Goal: Task Accomplishment & Management: Manage account settings

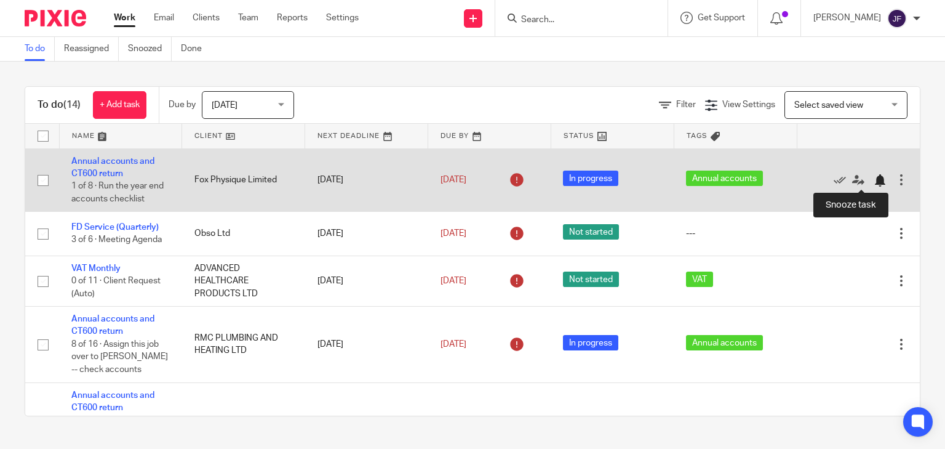
click at [874, 180] on div at bounding box center [880, 180] width 12 height 12
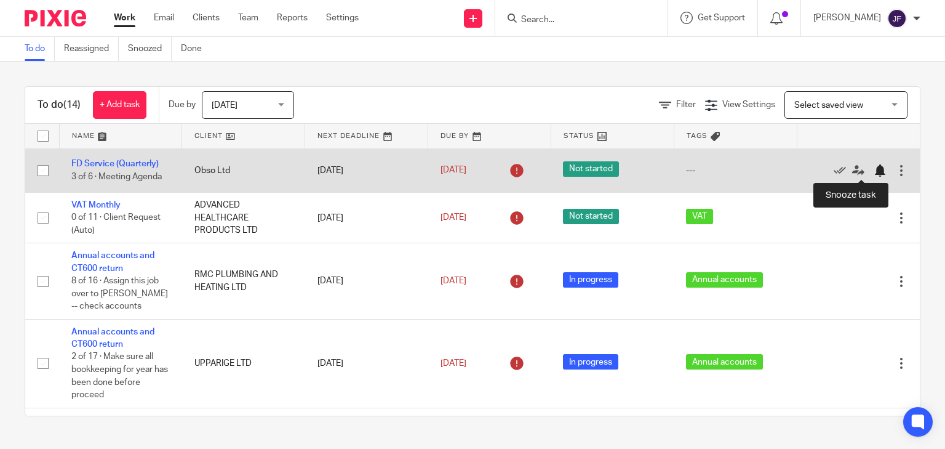
click at [874, 170] on div at bounding box center [880, 170] width 12 height 12
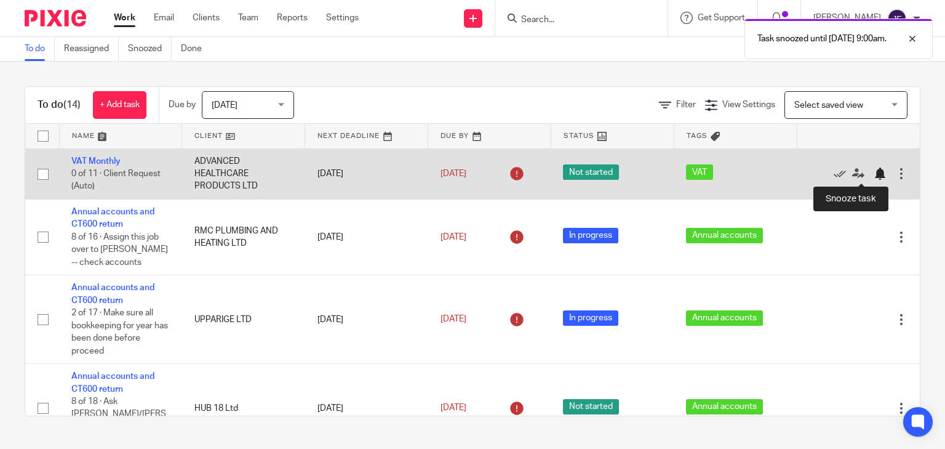
click at [874, 175] on div at bounding box center [880, 173] width 12 height 12
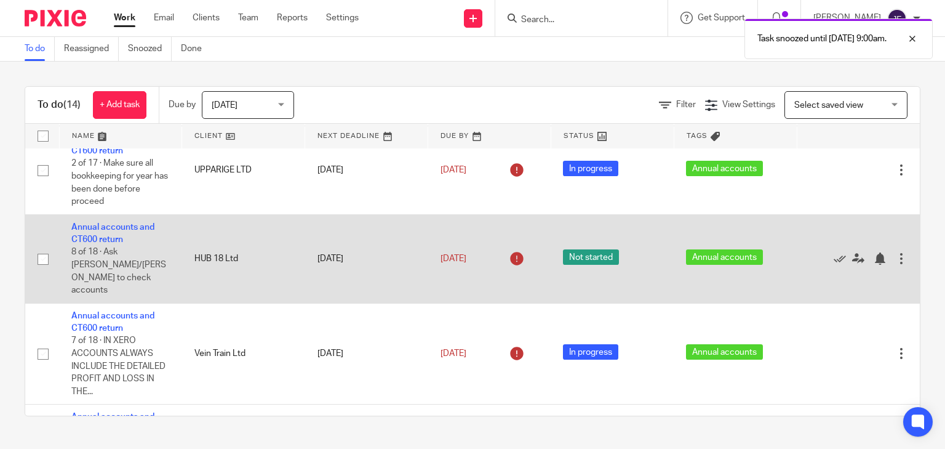
scroll to position [148, 0]
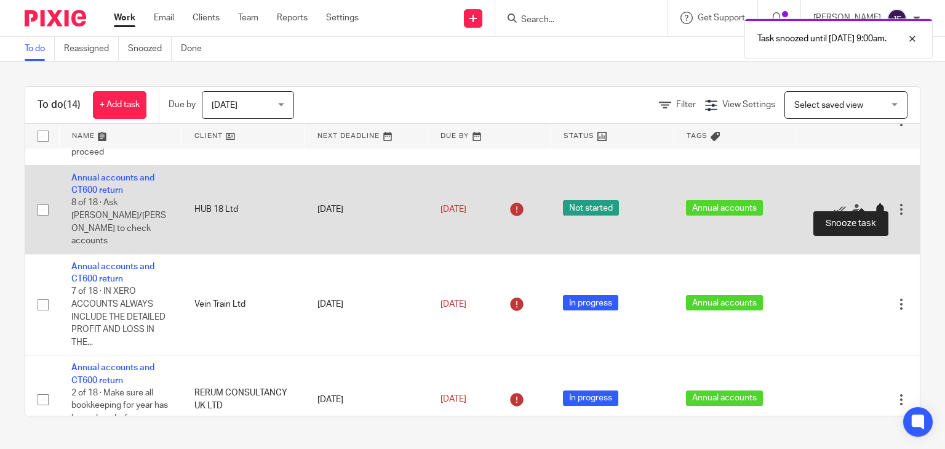
click at [874, 203] on div at bounding box center [880, 209] width 12 height 12
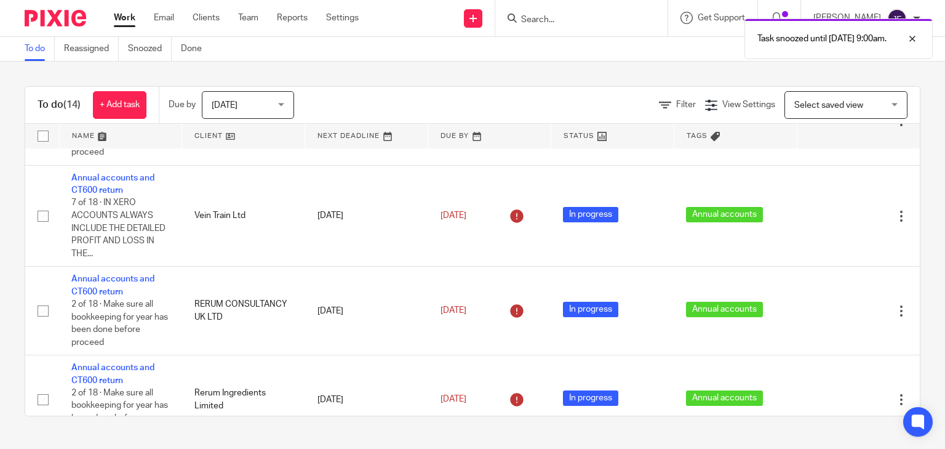
scroll to position [0, 0]
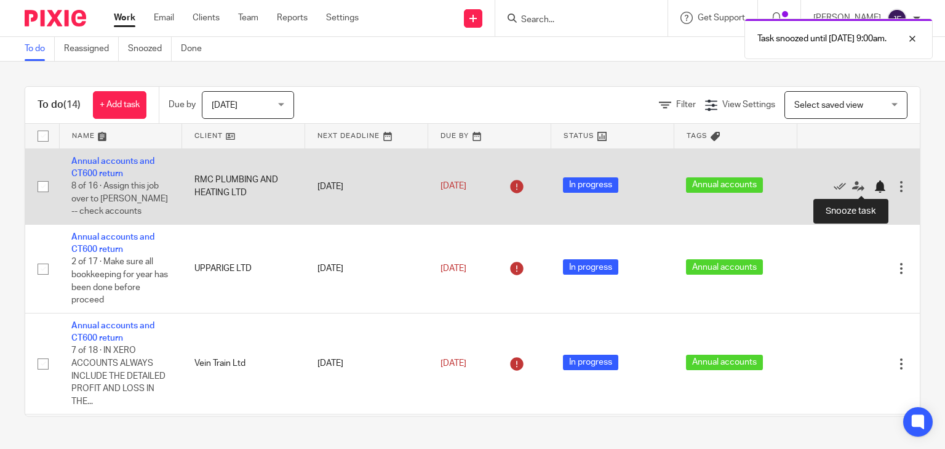
click at [874, 188] on div at bounding box center [880, 186] width 12 height 12
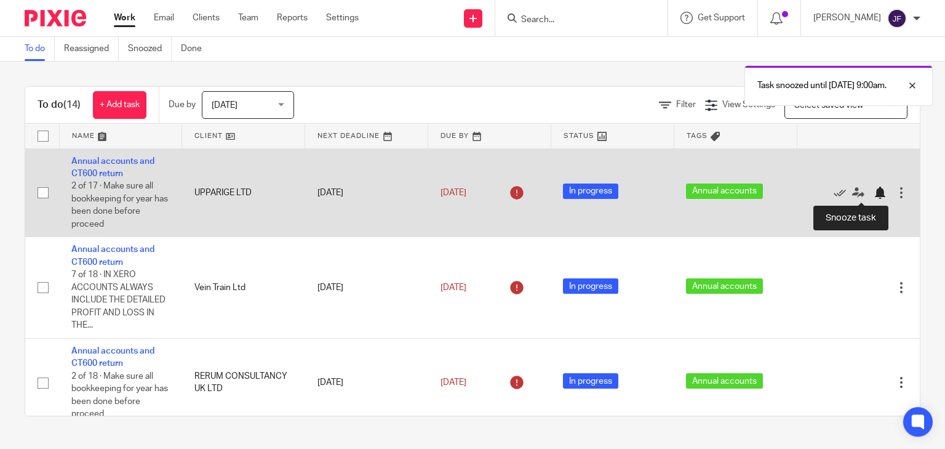
click at [874, 191] on div at bounding box center [880, 192] width 12 height 12
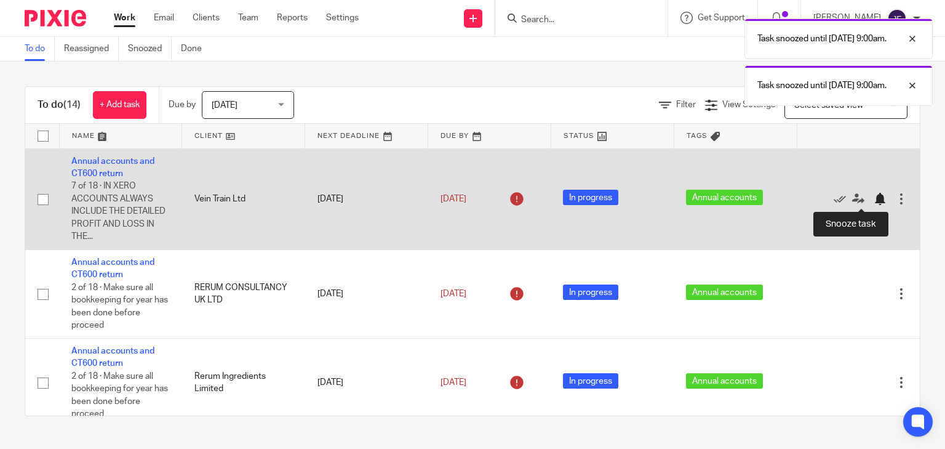
click at [874, 203] on div at bounding box center [880, 199] width 12 height 12
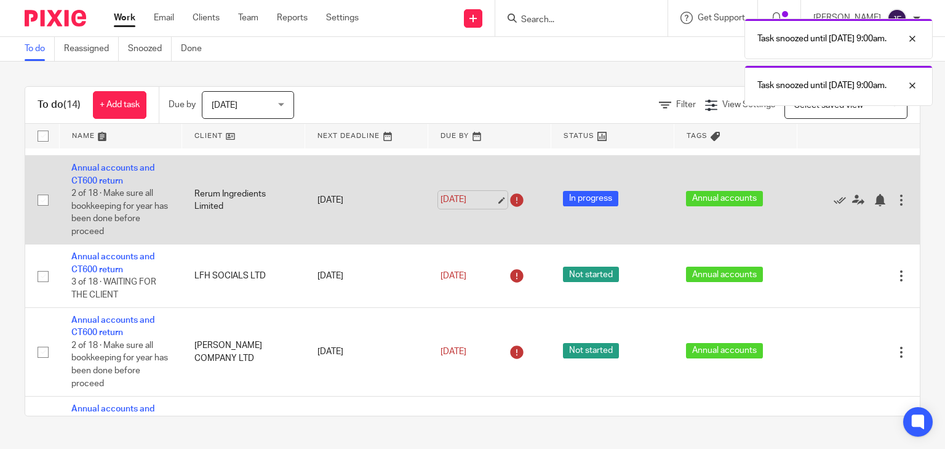
scroll to position [98, 0]
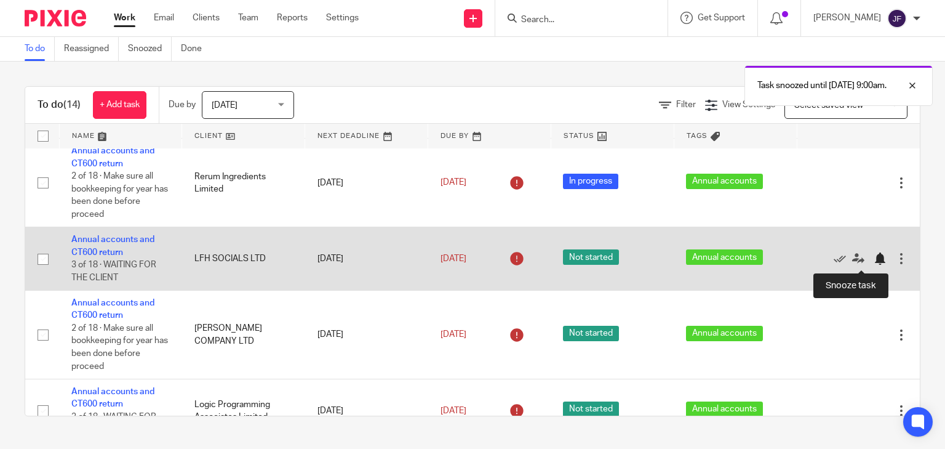
click at [874, 261] on div at bounding box center [880, 258] width 12 height 12
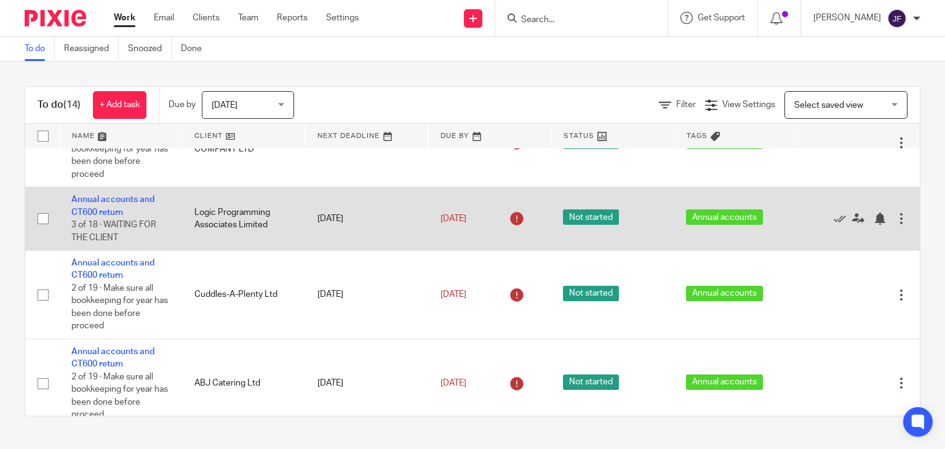
scroll to position [244, 0]
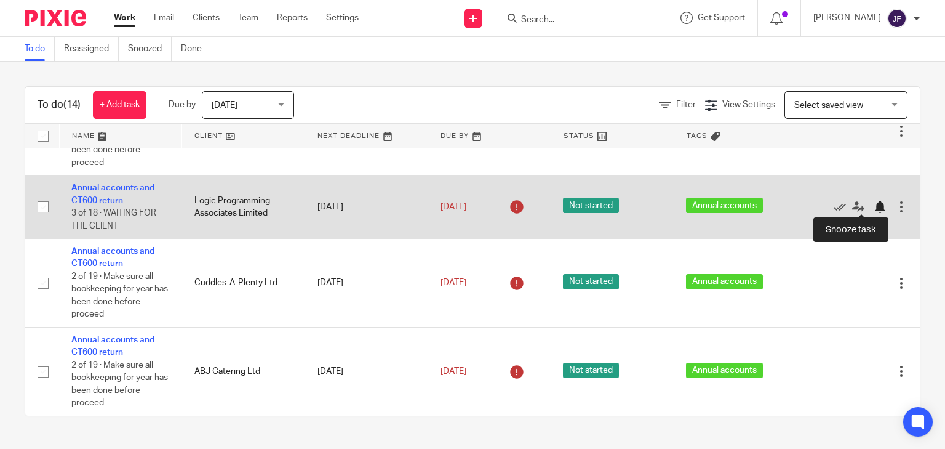
click at [874, 204] on div at bounding box center [880, 207] width 12 height 12
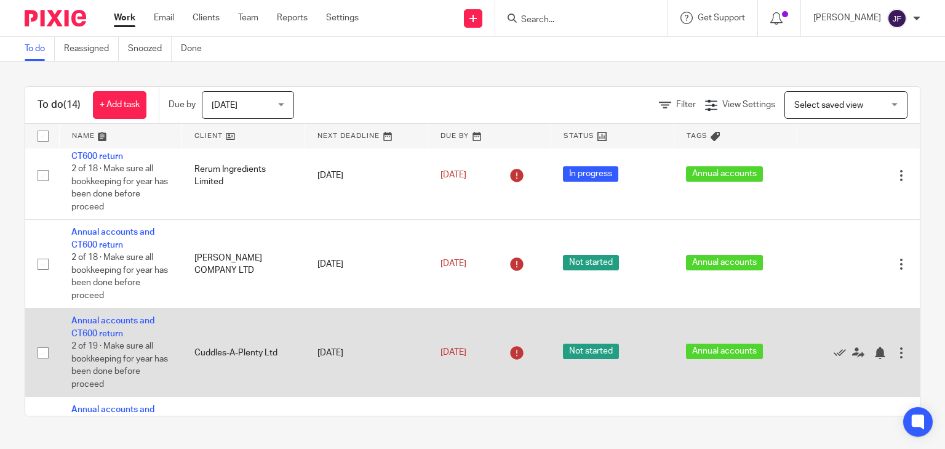
scroll to position [180, 0]
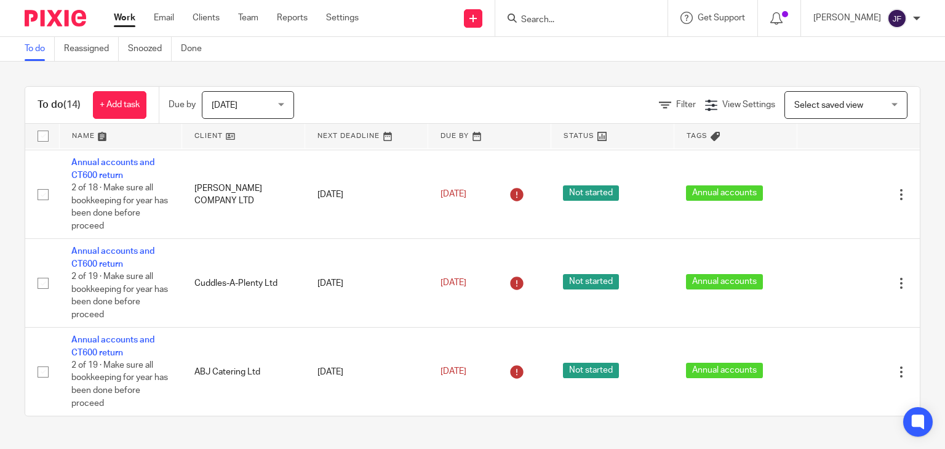
click at [254, 106] on span "Today" at bounding box center [244, 105] width 65 height 26
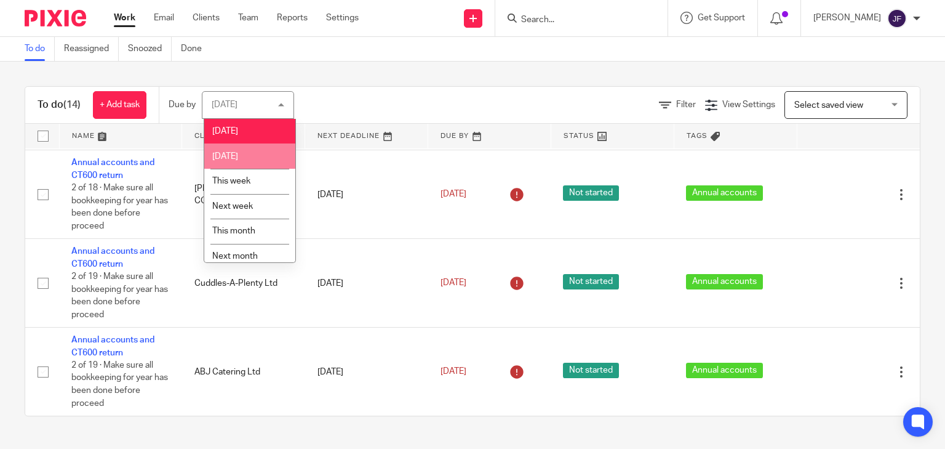
click at [252, 152] on li "Tomorrow" at bounding box center [249, 155] width 91 height 25
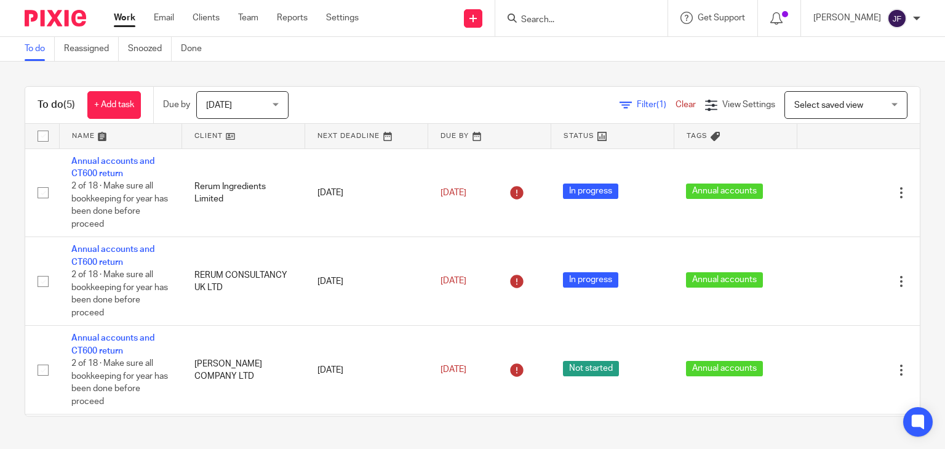
click at [261, 107] on span "[DATE]" at bounding box center [238, 105] width 65 height 26
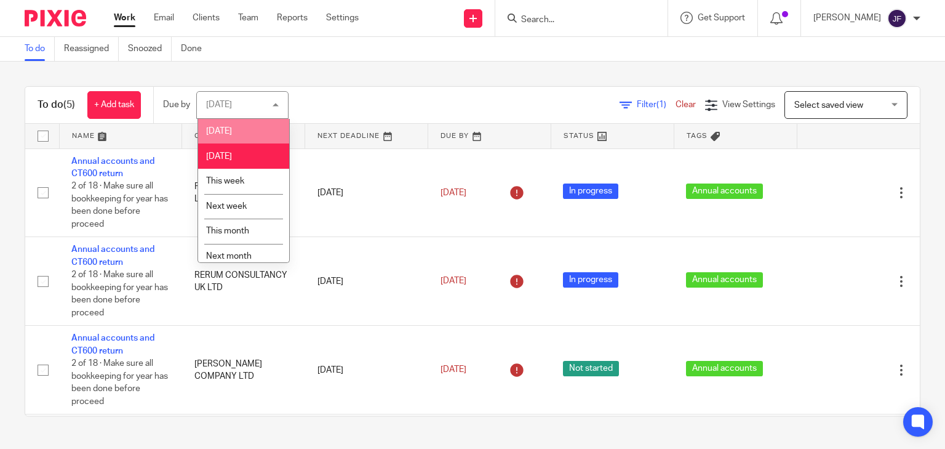
click at [241, 133] on li "[DATE]" at bounding box center [243, 131] width 91 height 25
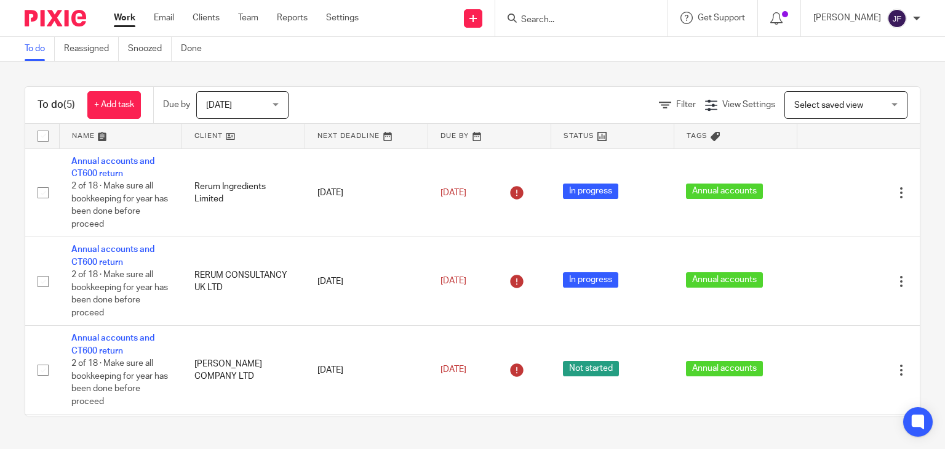
click at [584, 22] on input "Search" at bounding box center [575, 20] width 111 height 11
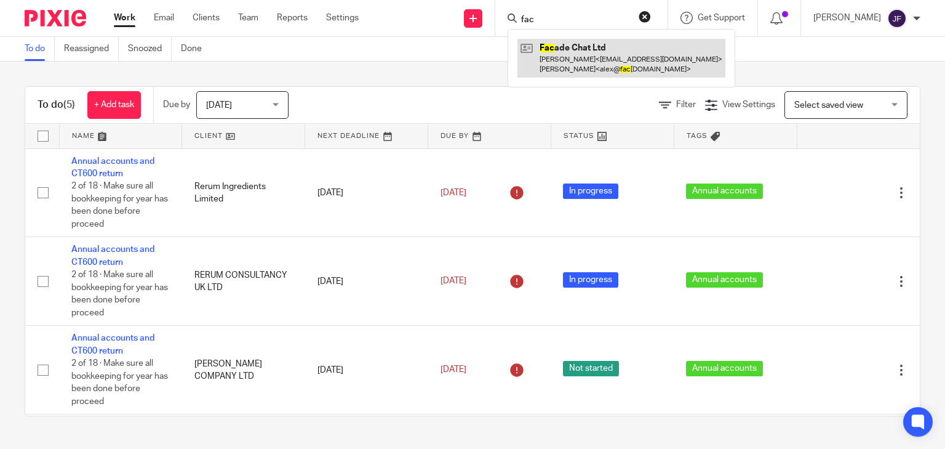
type input "fac"
click at [598, 52] on link at bounding box center [622, 58] width 208 height 38
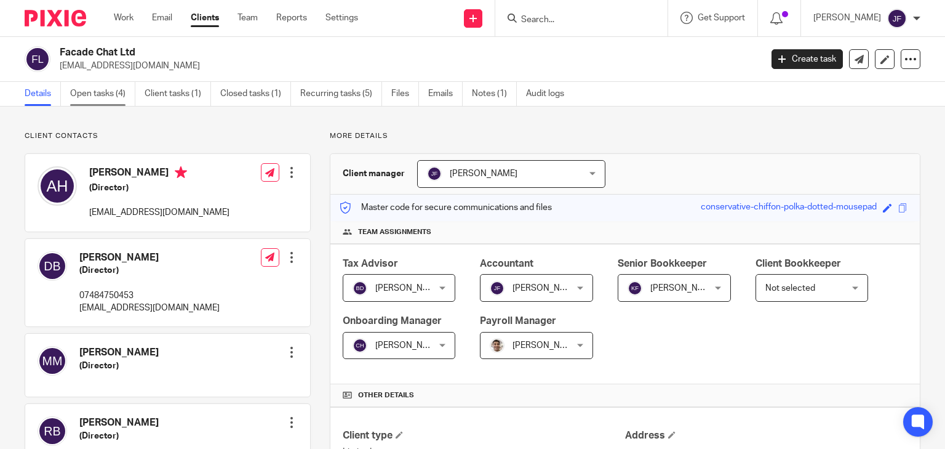
click at [96, 99] on link "Open tasks (4)" at bounding box center [102, 94] width 65 height 24
click at [110, 89] on link "Open tasks (4)" at bounding box center [102, 94] width 65 height 24
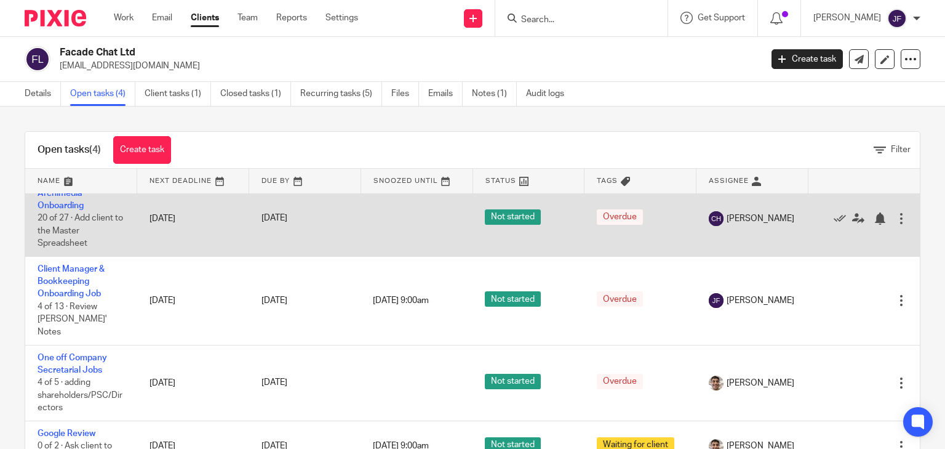
scroll to position [36, 0]
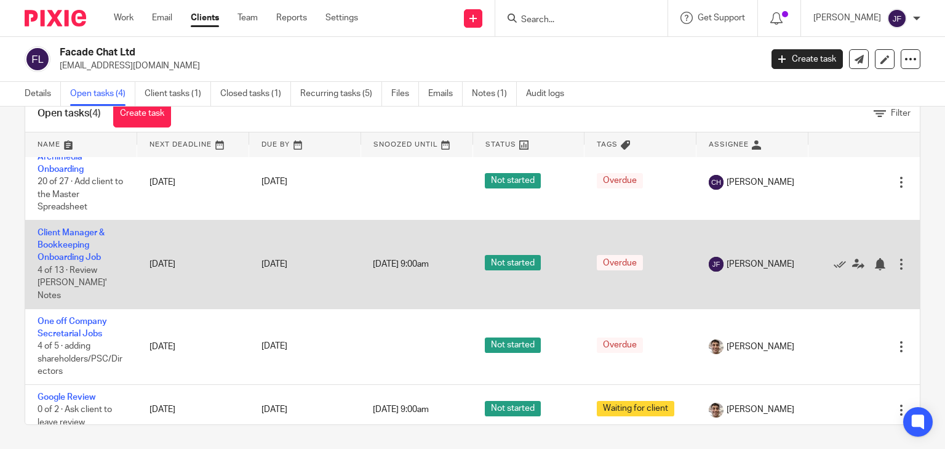
click at [79, 236] on td "Client Manager & Bookkeeping Onboarding Job 4 of 13 · Review Chris' Notes" at bounding box center [81, 264] width 112 height 89
click at [81, 242] on link "Client Manager & Bookkeeping Onboarding Job" at bounding box center [71, 245] width 67 height 34
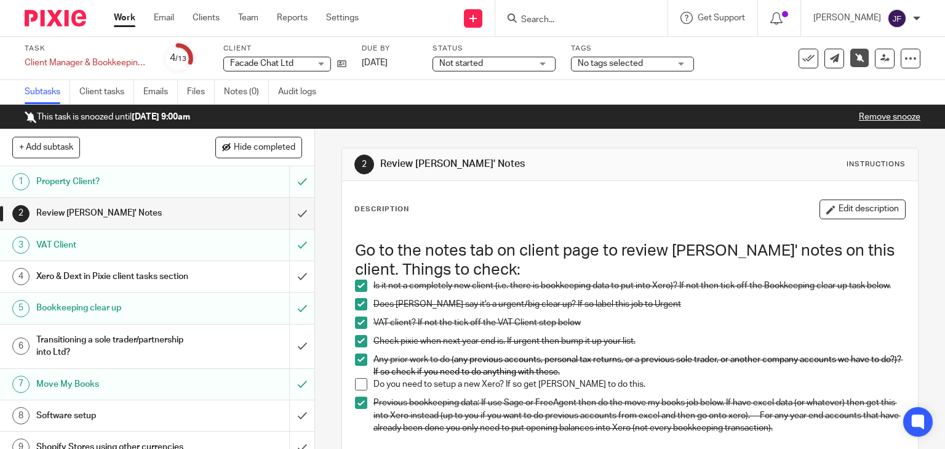
click at [892, 119] on link "Remove snooze" at bounding box center [890, 117] width 62 height 9
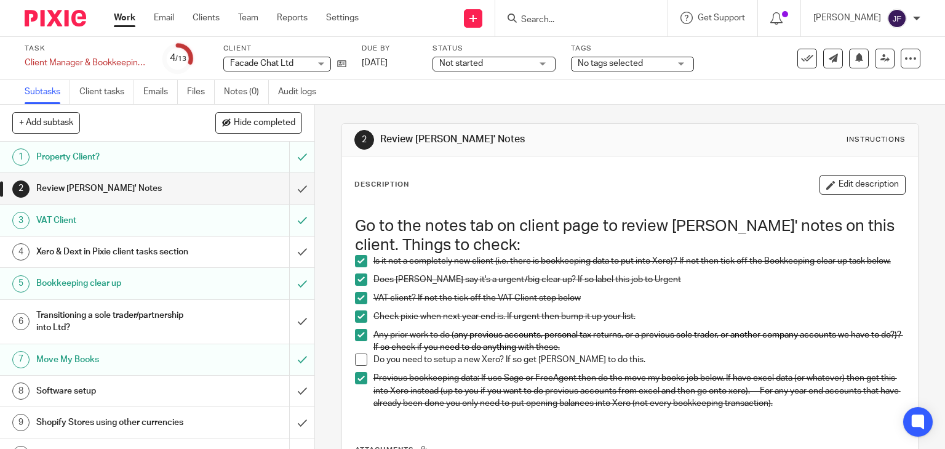
click at [54, 9] on div at bounding box center [51, 18] width 102 height 36
click at [71, 16] on img at bounding box center [56, 18] width 62 height 17
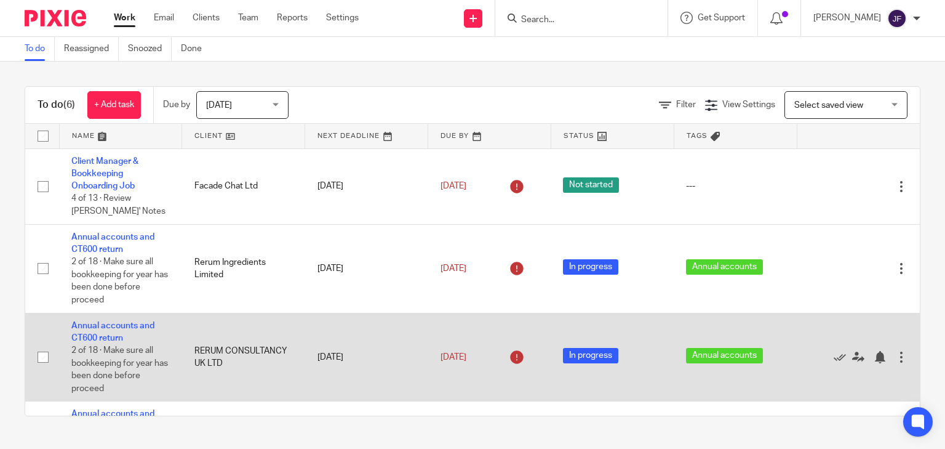
click at [86, 332] on td "Annual accounts and CT600 return 2 of 18 · Make sure all bookkeeping for year h…" at bounding box center [120, 357] width 123 height 89
click at [97, 327] on link "Annual accounts and CT600 return" at bounding box center [112, 331] width 83 height 21
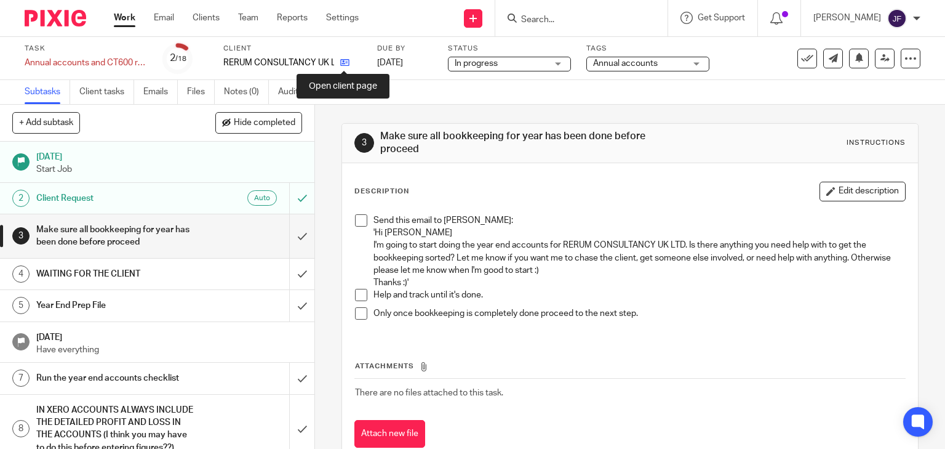
click at [342, 62] on icon at bounding box center [344, 62] width 9 height 9
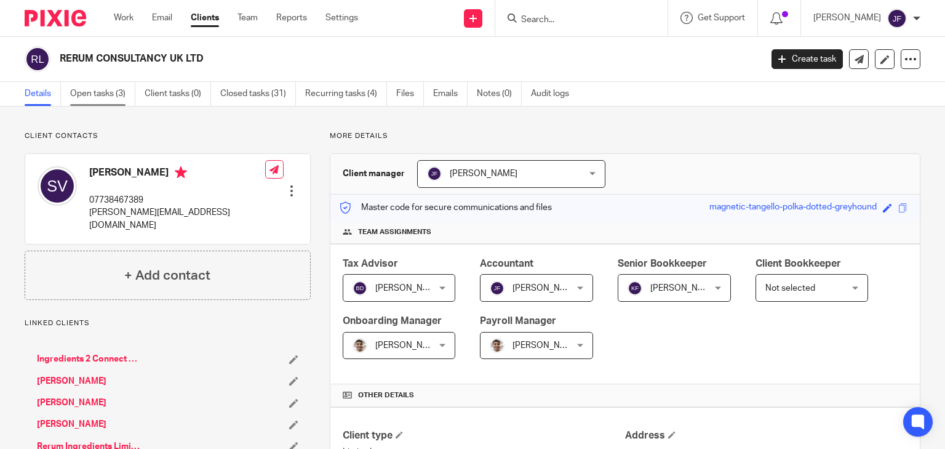
click at [119, 94] on link "Open tasks (3)" at bounding box center [102, 94] width 65 height 24
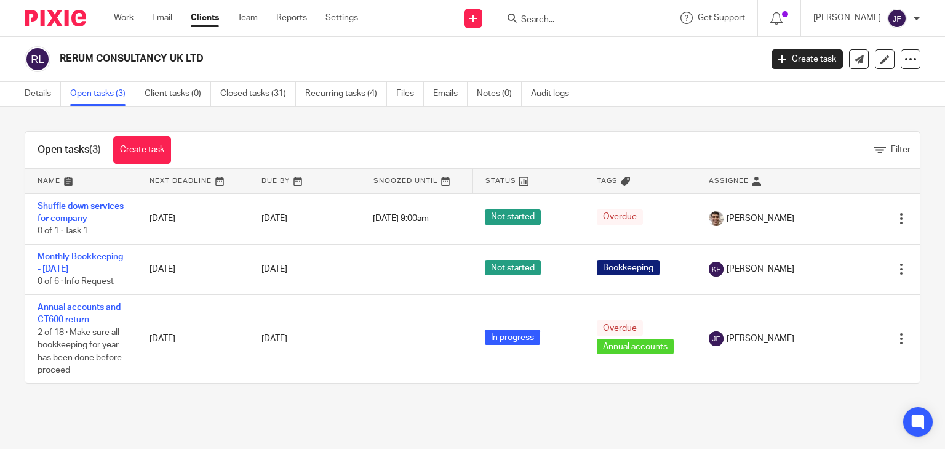
click at [623, 5] on div at bounding box center [581, 18] width 172 height 36
click at [607, 21] on input "Search" at bounding box center [575, 20] width 111 height 11
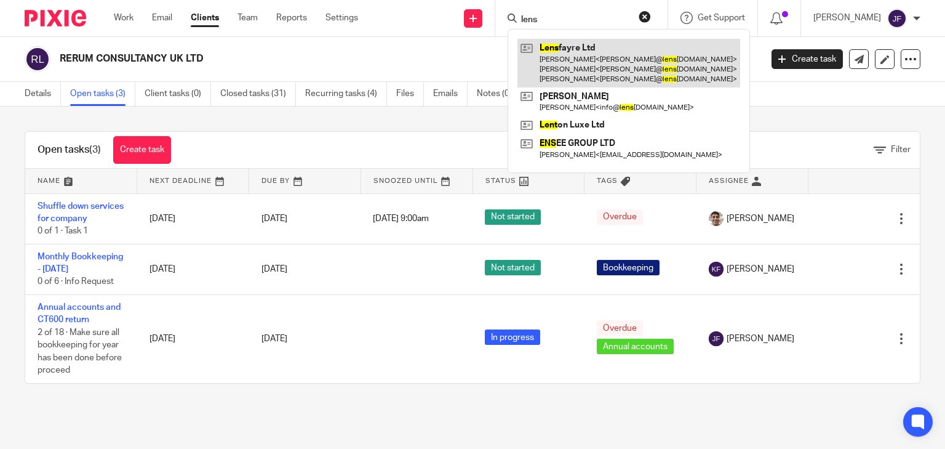
type input "lens"
click at [578, 46] on link at bounding box center [629, 63] width 223 height 49
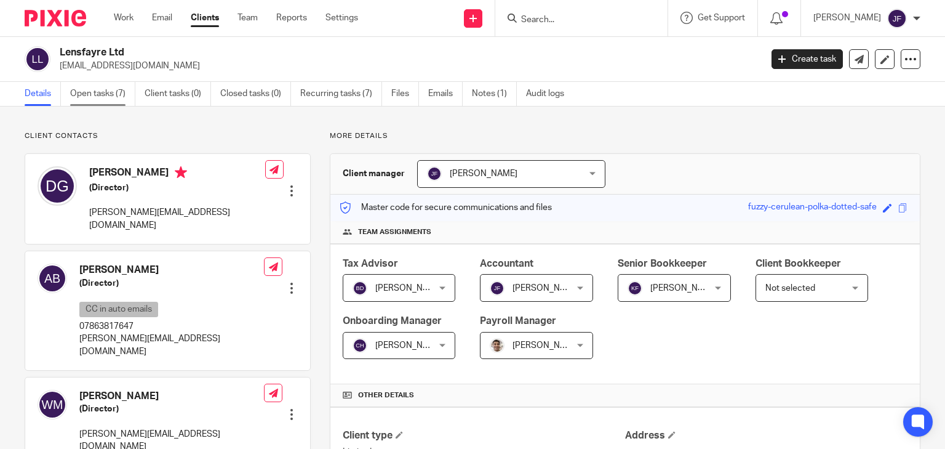
click at [87, 87] on link "Open tasks (7)" at bounding box center [102, 94] width 65 height 24
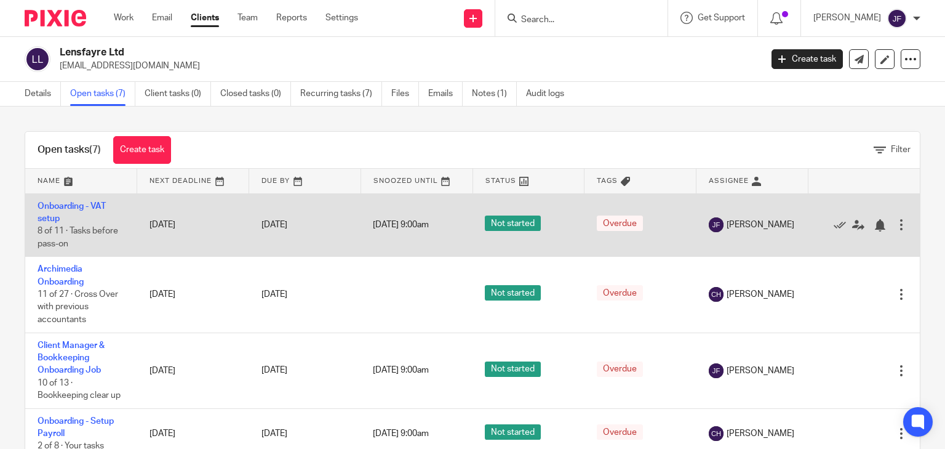
click at [210, 215] on td "[DATE]" at bounding box center [193, 224] width 112 height 63
click at [91, 204] on link "Onboarding - VAT setup" at bounding box center [72, 212] width 68 height 21
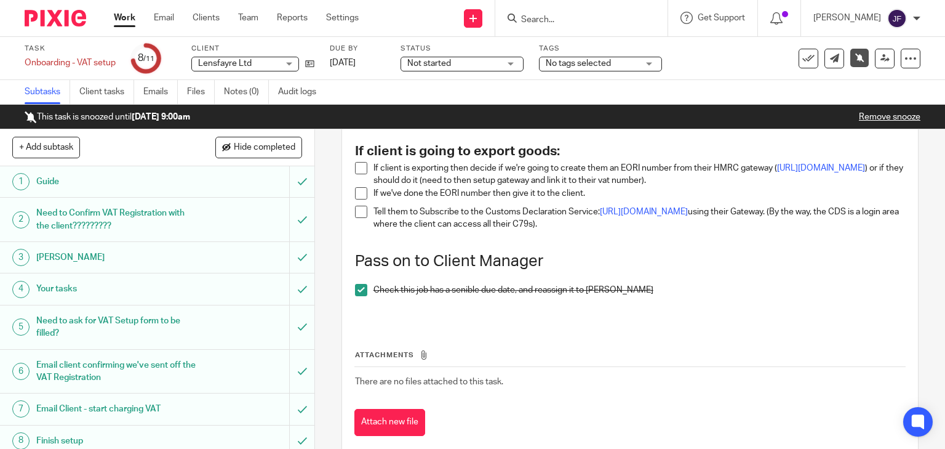
scroll to position [148, 0]
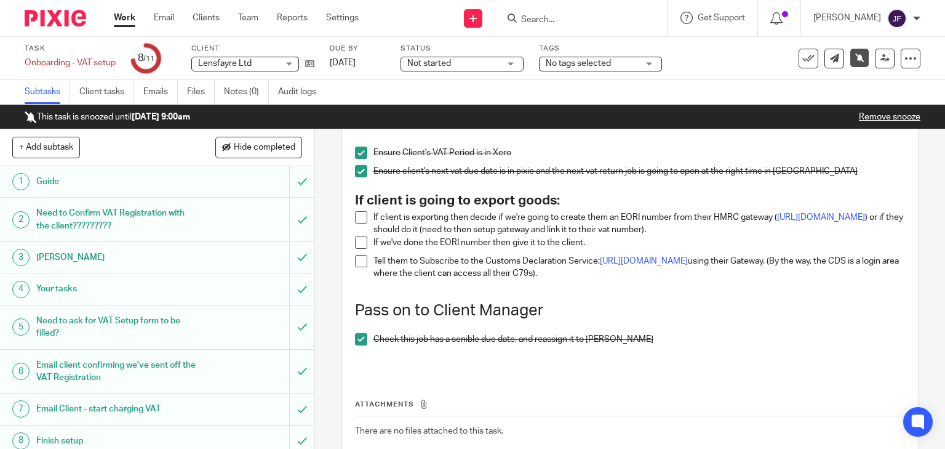
drag, startPoint x: 370, startPoint y: 214, endPoint x: 595, endPoint y: 209, distance: 225.3
click at [595, 209] on div "[PERSON_NAME] I HAVE NOW REASSIGNED THIS TO YOU AS THAT IS WHAT THE STEPS CURRE…" at bounding box center [630, 225] width 563 height 295
click at [732, 218] on p "If client is exporting then decide if we're going to create them an EORI number…" at bounding box center [640, 223] width 532 height 25
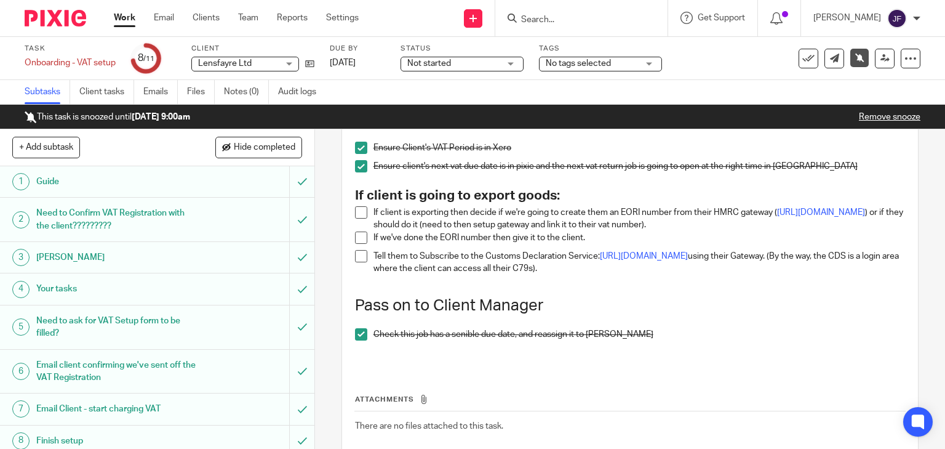
scroll to position [73, 0]
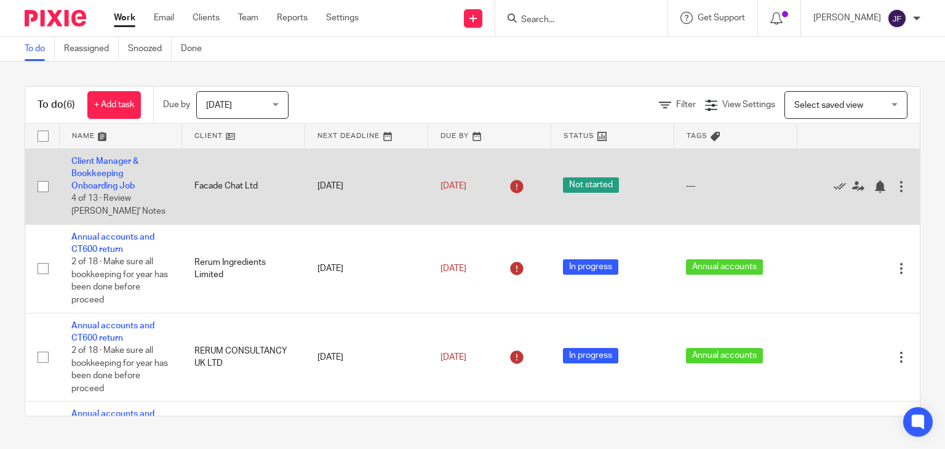
click at [98, 178] on td "Client Manager & Bookkeeping Onboarding Job 4 of 13 · Review [PERSON_NAME]' Not…" at bounding box center [120, 186] width 123 height 76
click at [119, 172] on link "Client Manager & Bookkeeping Onboarding Job" at bounding box center [104, 174] width 67 height 34
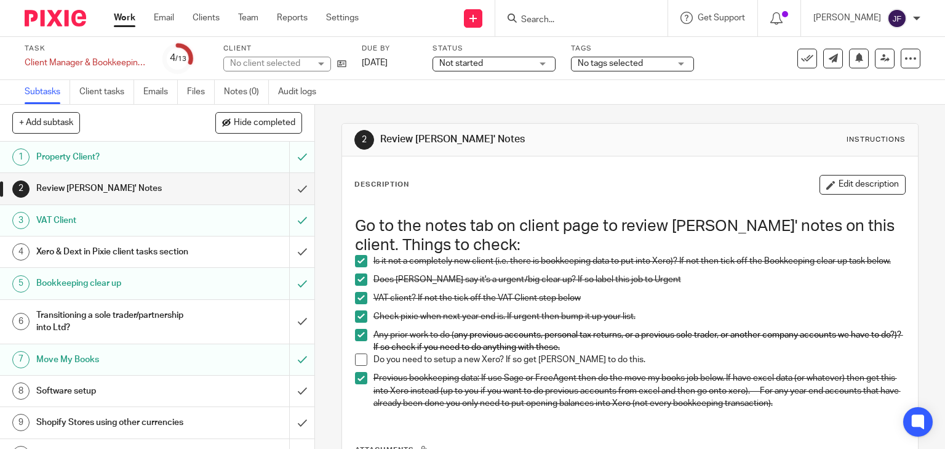
click at [355, 363] on span at bounding box center [361, 359] width 12 height 12
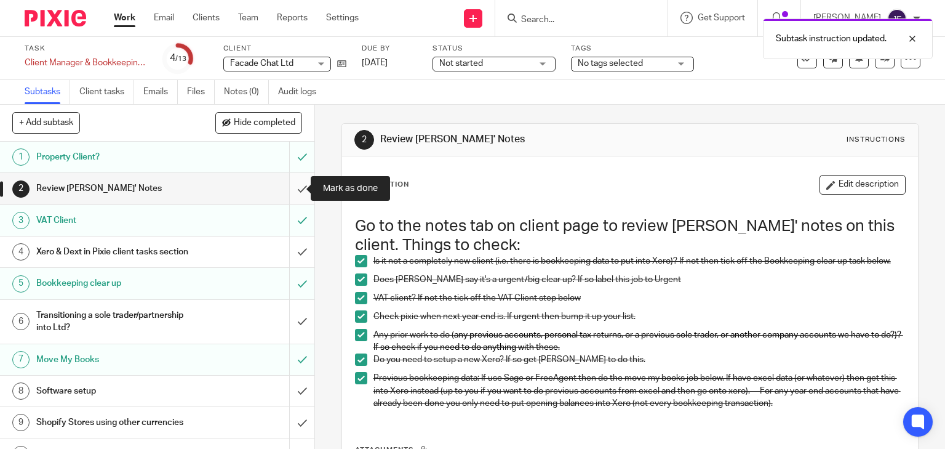
click at [295, 188] on input "submit" at bounding box center [157, 188] width 314 height 31
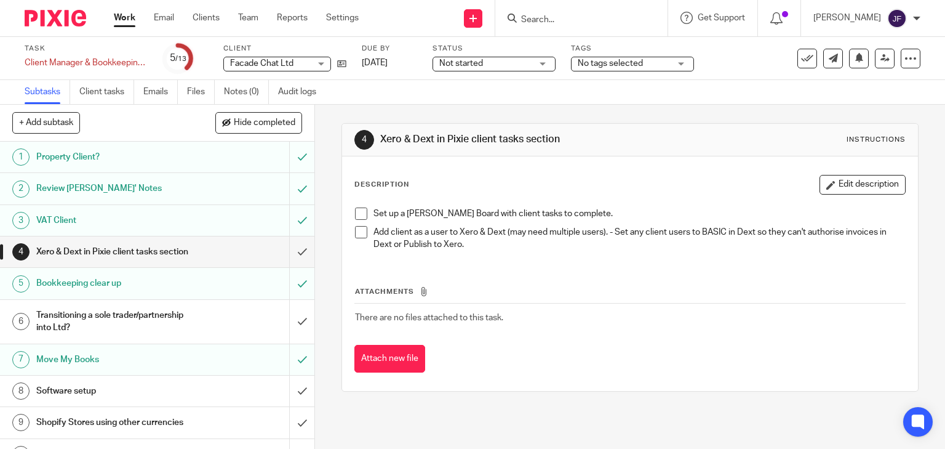
click at [362, 215] on span at bounding box center [361, 213] width 12 height 12
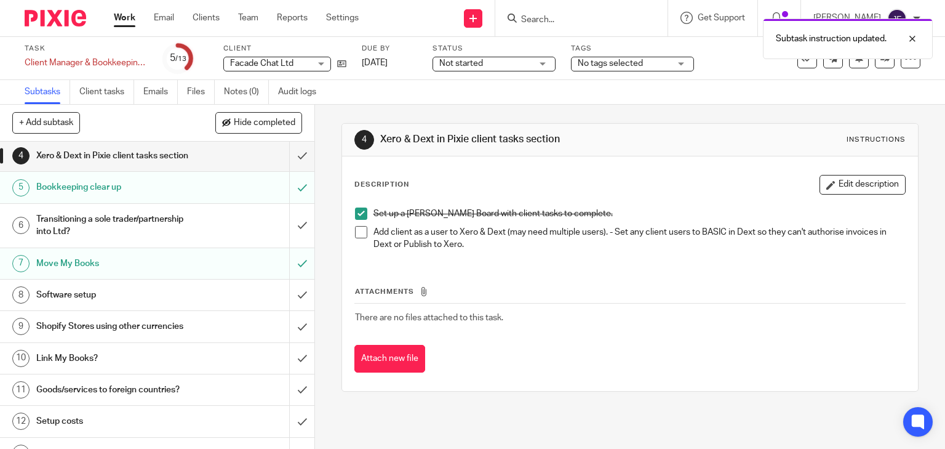
scroll to position [98, 0]
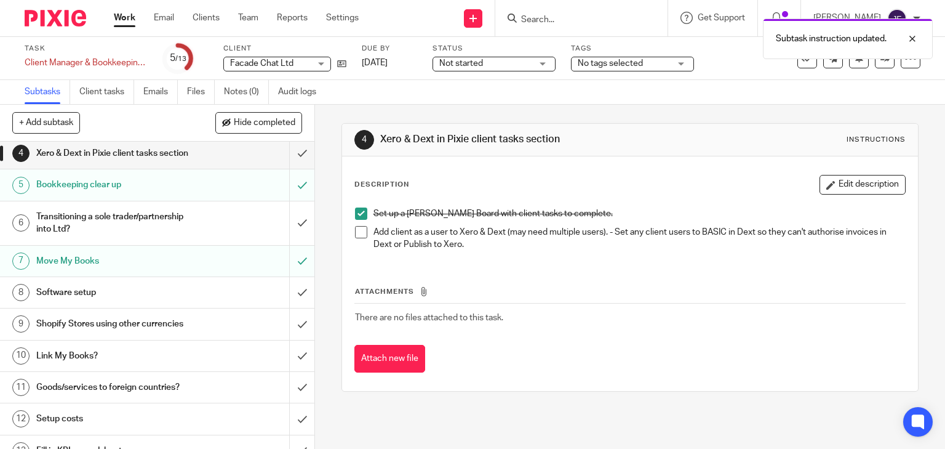
click at [217, 221] on div "Transitioning a sole trader/partnership into Ltd?" at bounding box center [156, 222] width 241 height 31
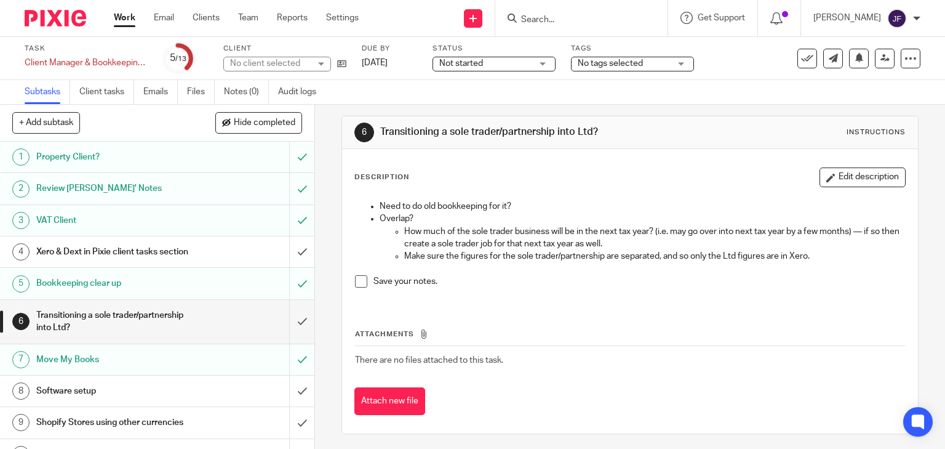
scroll to position [10, 0]
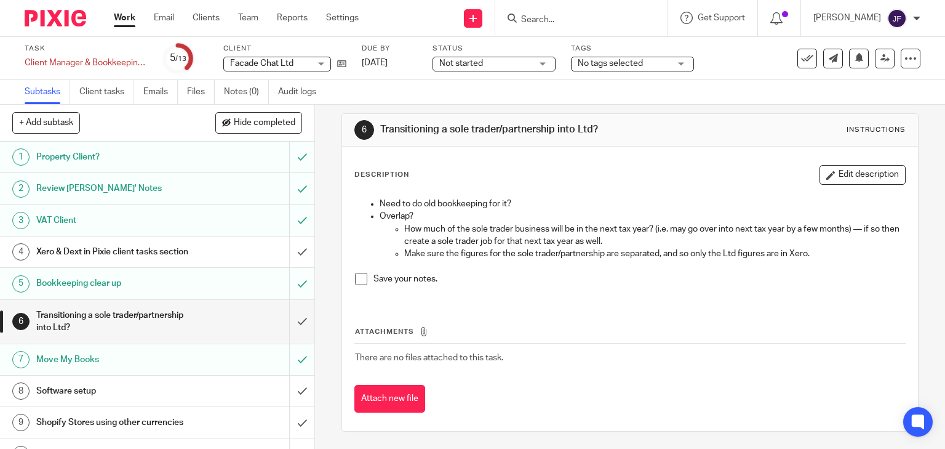
click at [189, 327] on h1 "Transitioning a sole trader/partnership into Ltd?" at bounding box center [116, 321] width 161 height 31
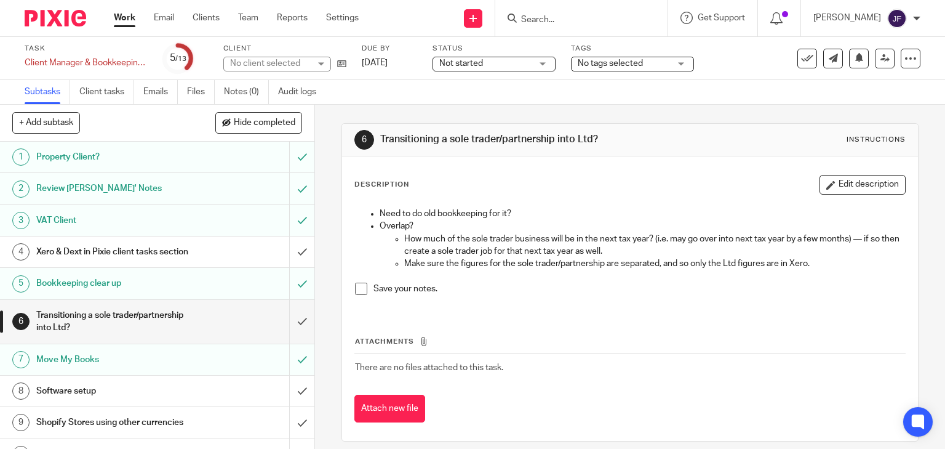
click at [152, 399] on h1 "Software setup" at bounding box center [116, 391] width 161 height 18
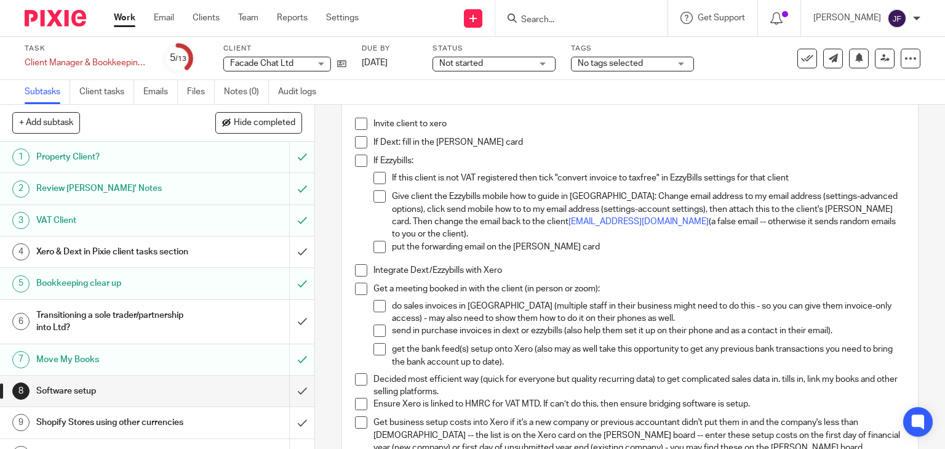
scroll to position [148, 0]
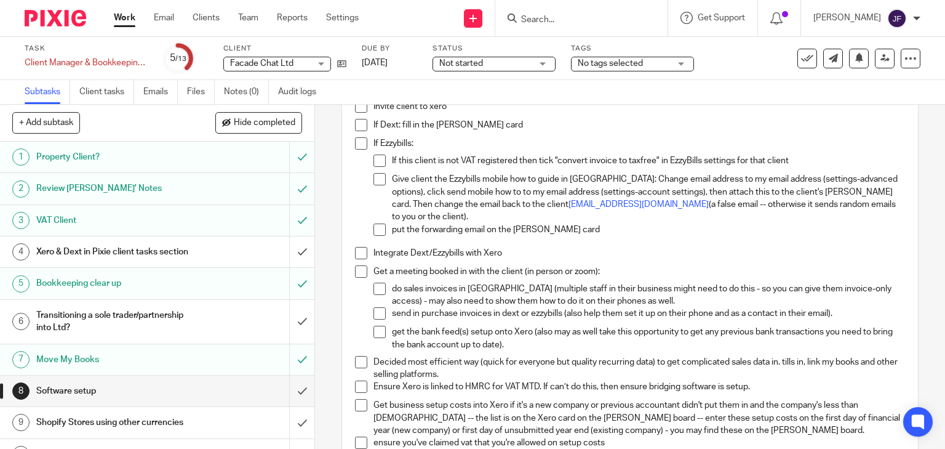
click at [357, 146] on span at bounding box center [361, 143] width 12 height 12
click at [377, 162] on span at bounding box center [380, 160] width 12 height 12
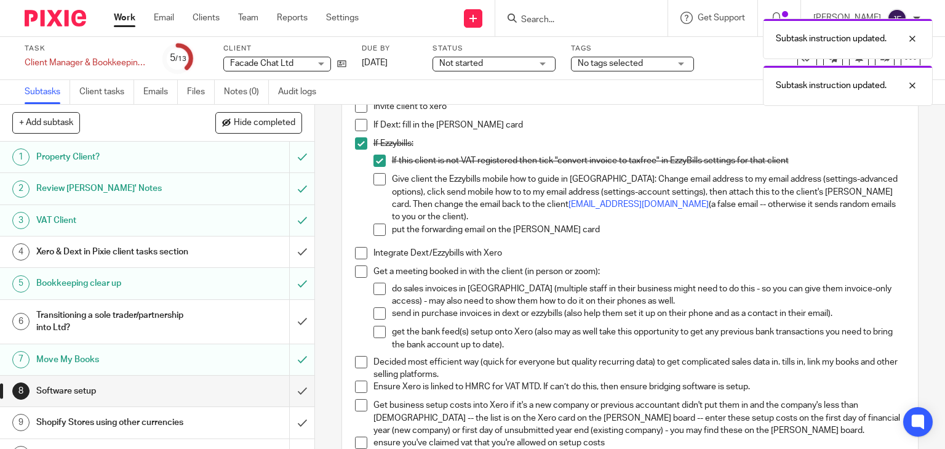
click at [377, 181] on span at bounding box center [380, 179] width 12 height 12
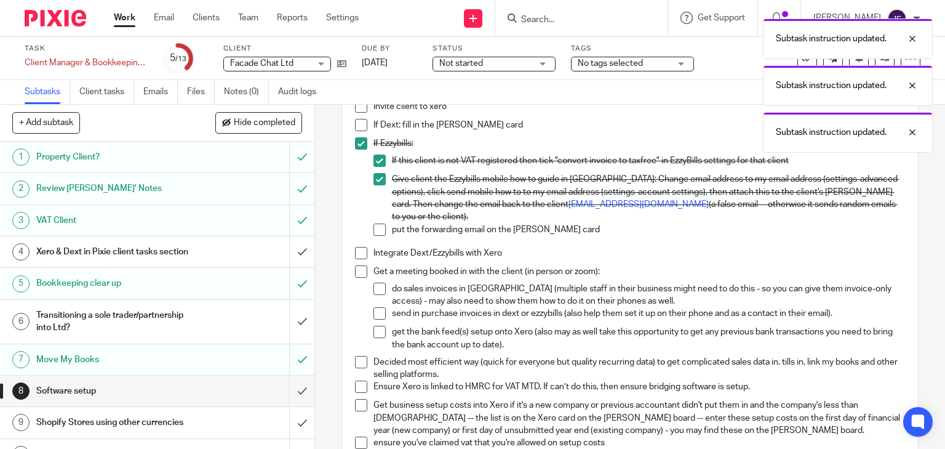
click at [377, 223] on span at bounding box center [380, 229] width 12 height 12
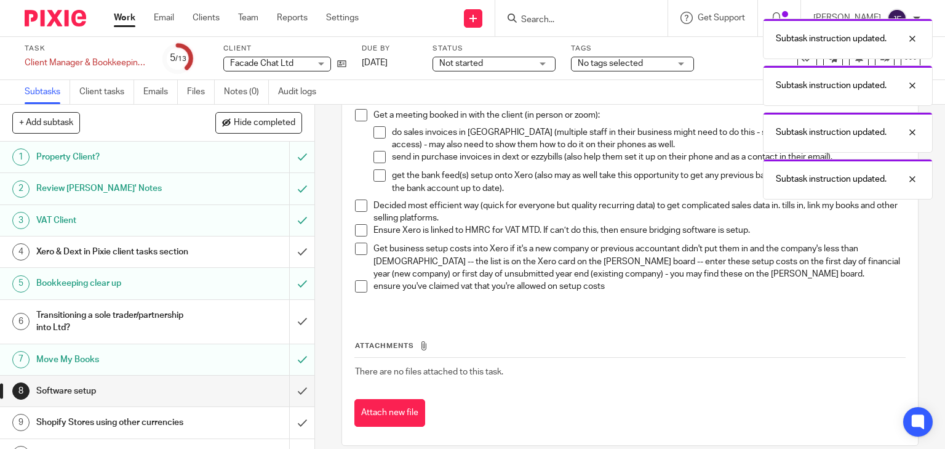
scroll to position [306, 0]
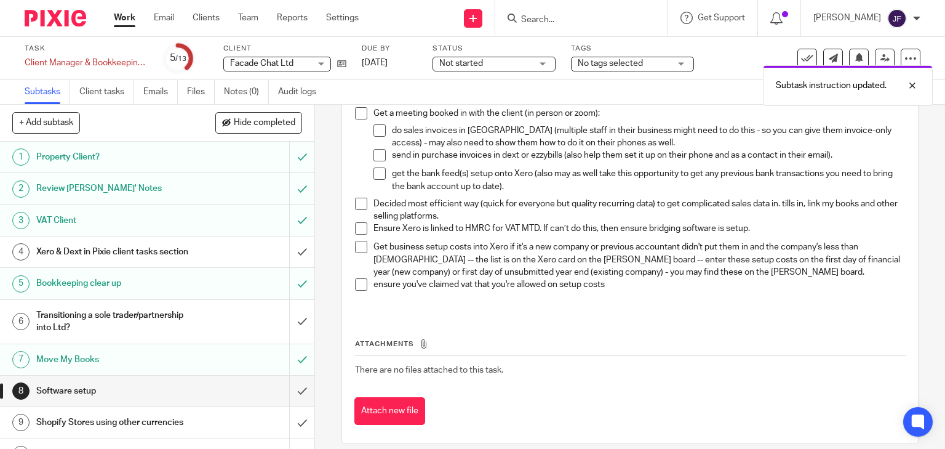
click at [359, 222] on span at bounding box center [361, 228] width 12 height 12
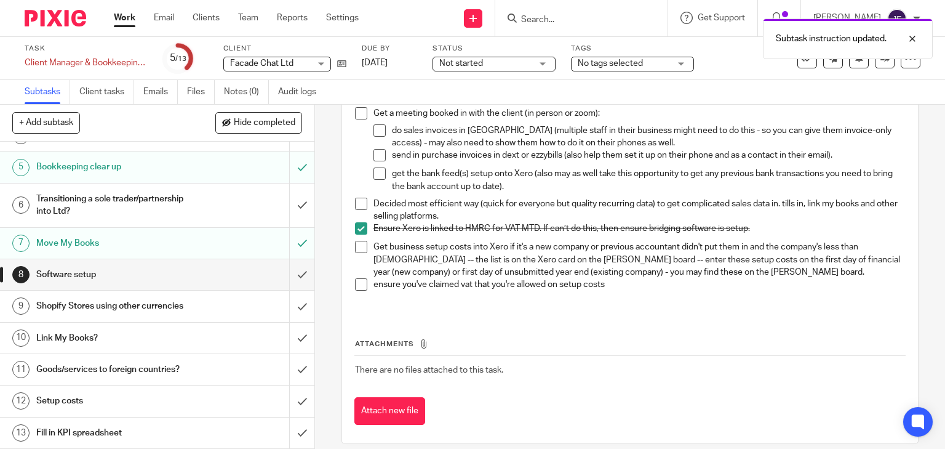
scroll to position [127, 0]
click at [253, 309] on div "Shopify Stores using other currencies" at bounding box center [156, 306] width 241 height 18
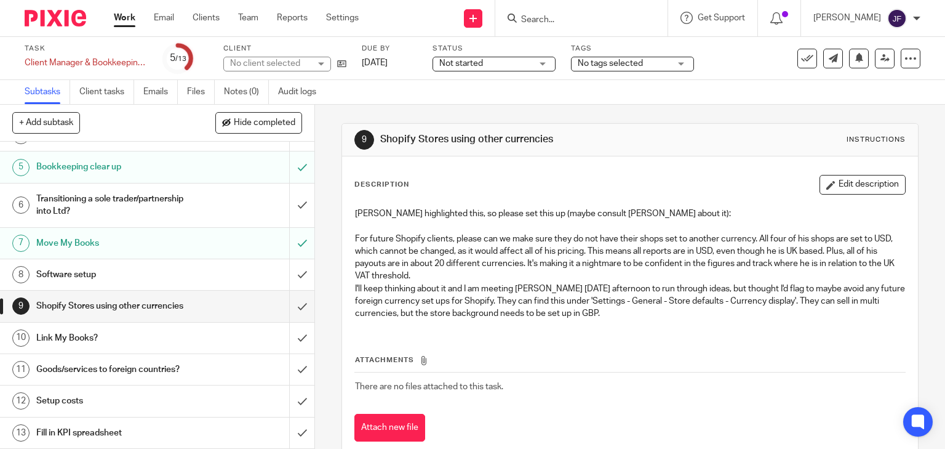
scroll to position [127, 0]
click at [293, 305] on input "submit" at bounding box center [157, 305] width 314 height 31
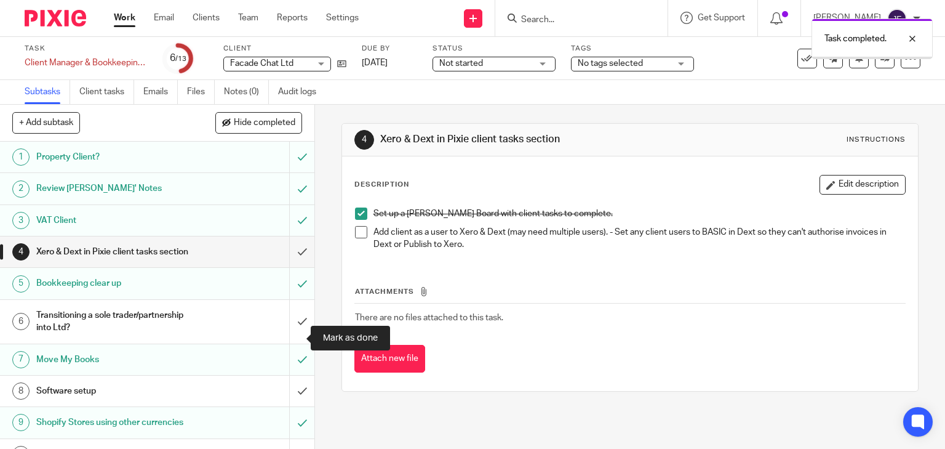
scroll to position [127, 0]
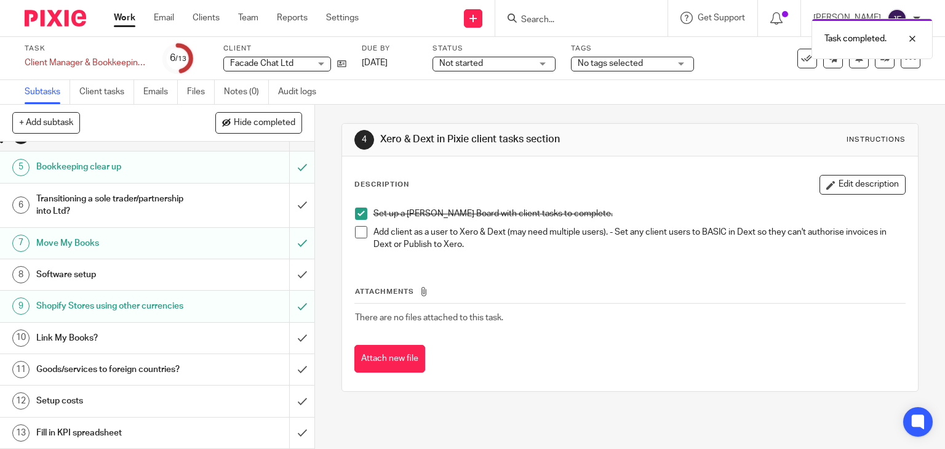
click at [257, 370] on div "Goods/services to foreign countries?" at bounding box center [156, 369] width 241 height 18
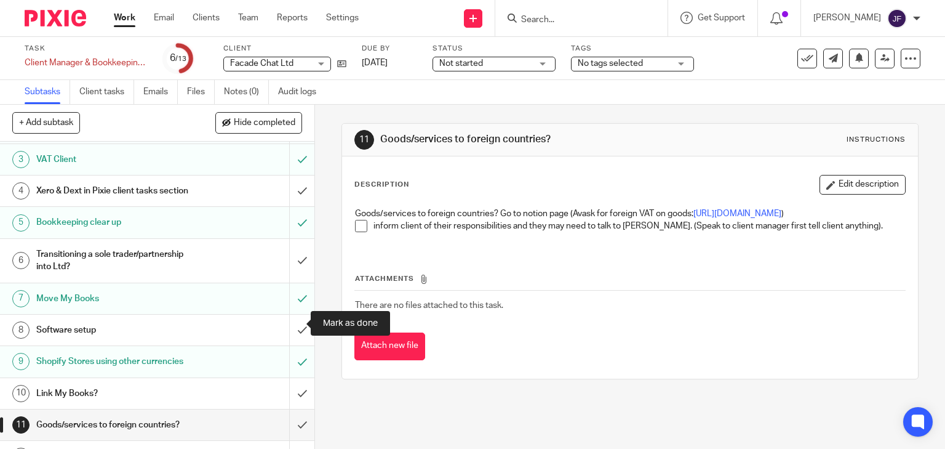
scroll to position [127, 0]
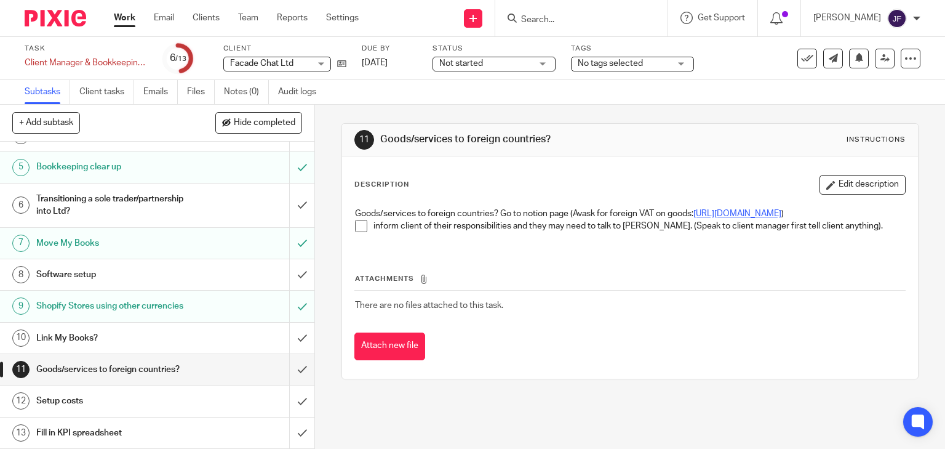
click at [782, 213] on link "https://www.notion.so/Selling-or-buying-ABROAD-c7f9032955b84a3b9b8c01c4c43c9f25" at bounding box center [738, 213] width 88 height 9
click at [292, 369] on input "submit" at bounding box center [157, 369] width 314 height 31
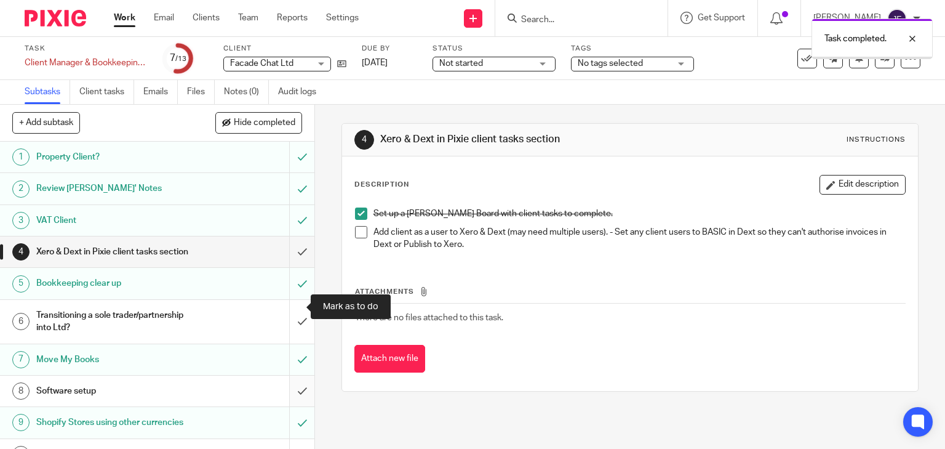
scroll to position [127, 0]
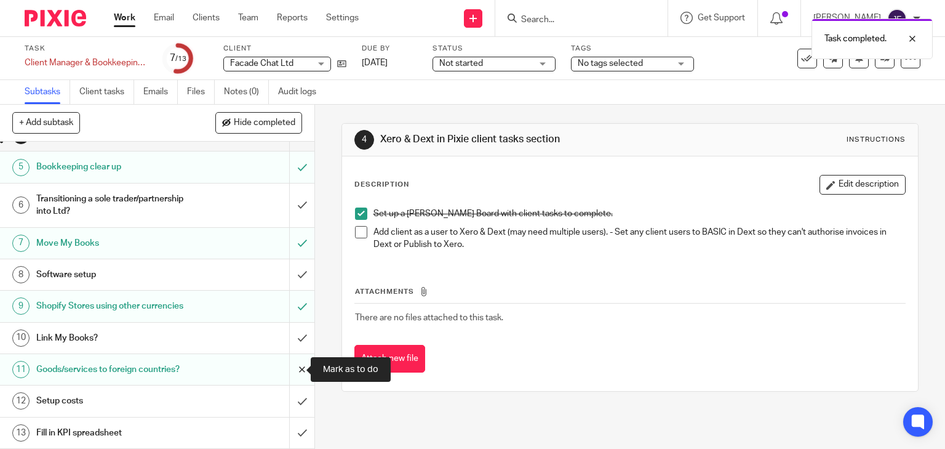
click at [294, 369] on input "submit" at bounding box center [157, 369] width 314 height 31
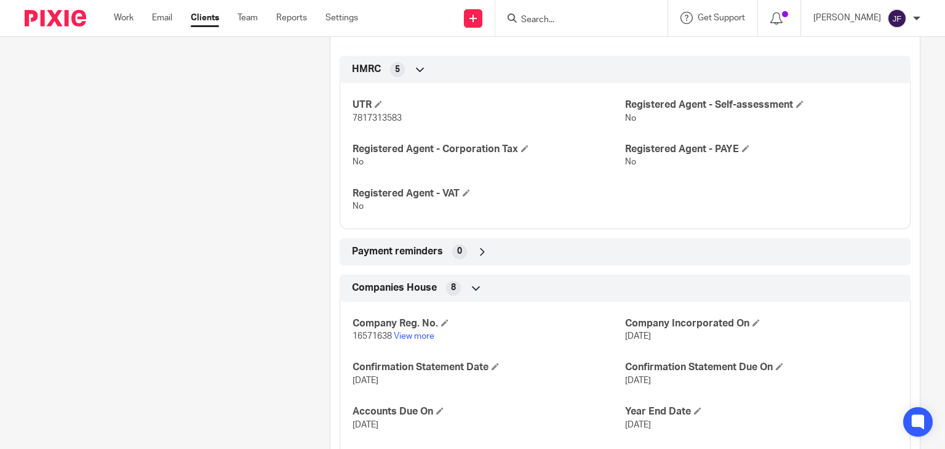
scroll to position [641, 0]
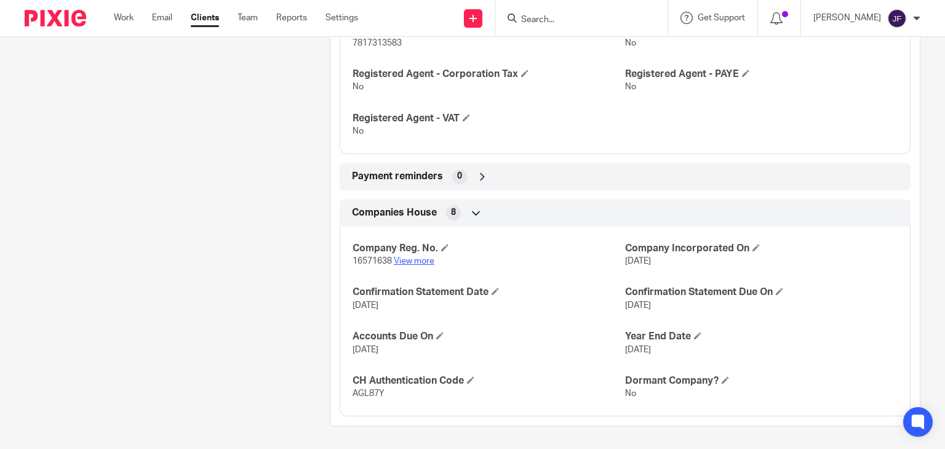
click at [418, 260] on link "View more" at bounding box center [414, 261] width 41 height 9
